Goal: Use online tool/utility: Utilize a website feature to perform a specific function

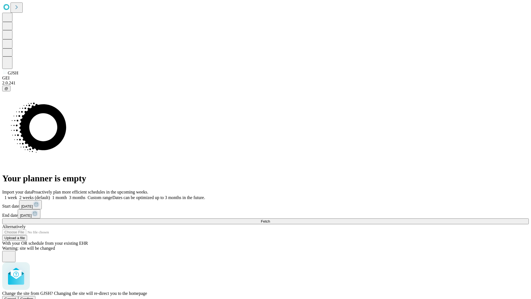
click at [33, 297] on span "Confirm" at bounding box center [26, 299] width 13 height 4
click at [17, 195] on label "1 week" at bounding box center [9, 197] width 15 height 5
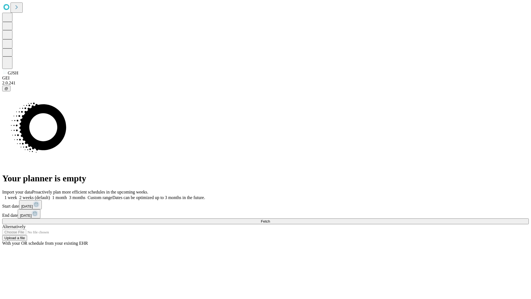
click at [270, 219] on span "Fetch" at bounding box center [265, 221] width 9 height 4
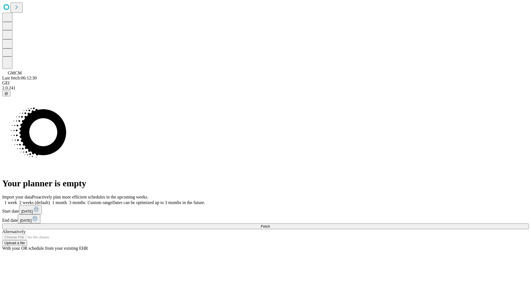
click at [17, 200] on label "1 week" at bounding box center [9, 202] width 15 height 5
click at [270, 224] on span "Fetch" at bounding box center [265, 226] width 9 height 4
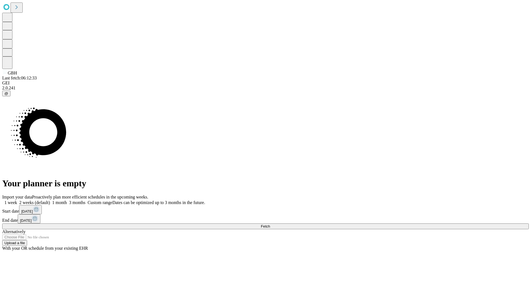
click at [270, 224] on span "Fetch" at bounding box center [265, 226] width 9 height 4
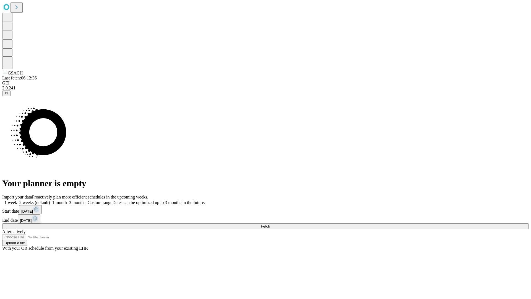
click at [17, 200] on label "1 week" at bounding box center [9, 202] width 15 height 5
click at [270, 224] on span "Fetch" at bounding box center [265, 226] width 9 height 4
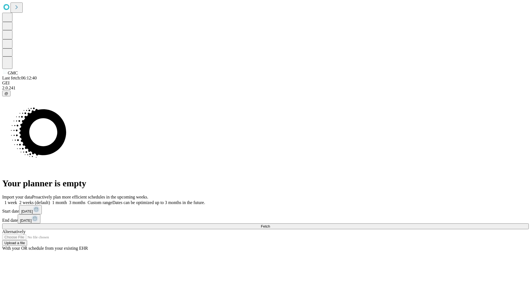
click at [17, 200] on label "1 week" at bounding box center [9, 202] width 15 height 5
click at [270, 224] on span "Fetch" at bounding box center [265, 226] width 9 height 4
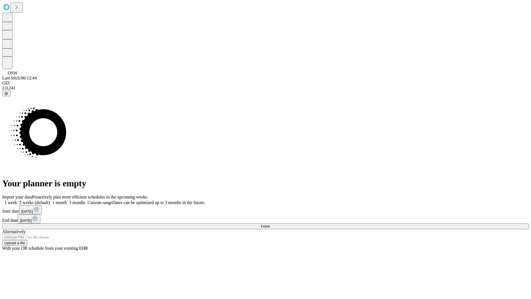
click at [17, 200] on label "1 week" at bounding box center [9, 202] width 15 height 5
click at [270, 224] on span "Fetch" at bounding box center [265, 226] width 9 height 4
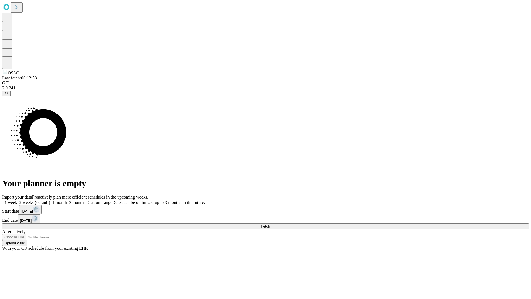
click at [17, 200] on label "1 week" at bounding box center [9, 202] width 15 height 5
click at [270, 224] on span "Fetch" at bounding box center [265, 226] width 9 height 4
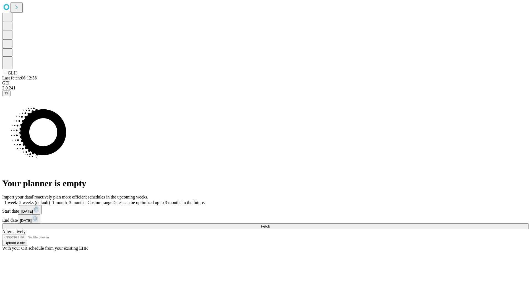
click at [270, 224] on span "Fetch" at bounding box center [265, 226] width 9 height 4
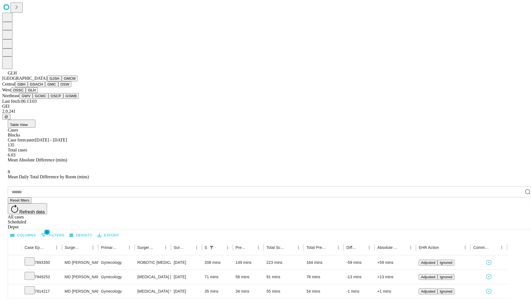
click at [33, 99] on button "GWV" at bounding box center [25, 96] width 13 height 6
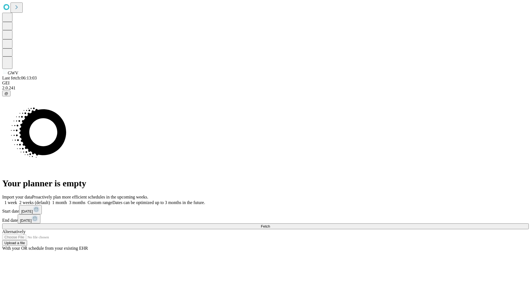
click at [17, 200] on label "1 week" at bounding box center [9, 202] width 15 height 5
click at [270, 224] on span "Fetch" at bounding box center [265, 226] width 9 height 4
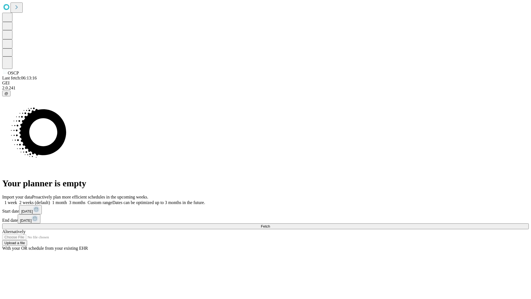
click at [17, 200] on label "1 week" at bounding box center [9, 202] width 15 height 5
click at [270, 224] on span "Fetch" at bounding box center [265, 226] width 9 height 4
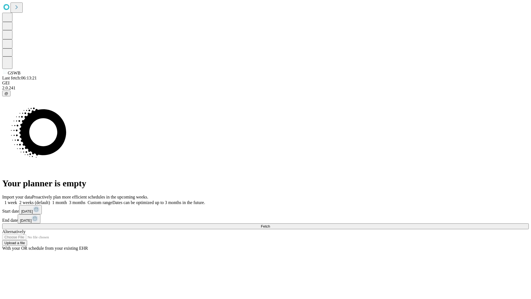
click at [17, 200] on label "1 week" at bounding box center [9, 202] width 15 height 5
click at [270, 224] on span "Fetch" at bounding box center [265, 226] width 9 height 4
